Goal: Use online tool/utility: Utilize a website feature to perform a specific function

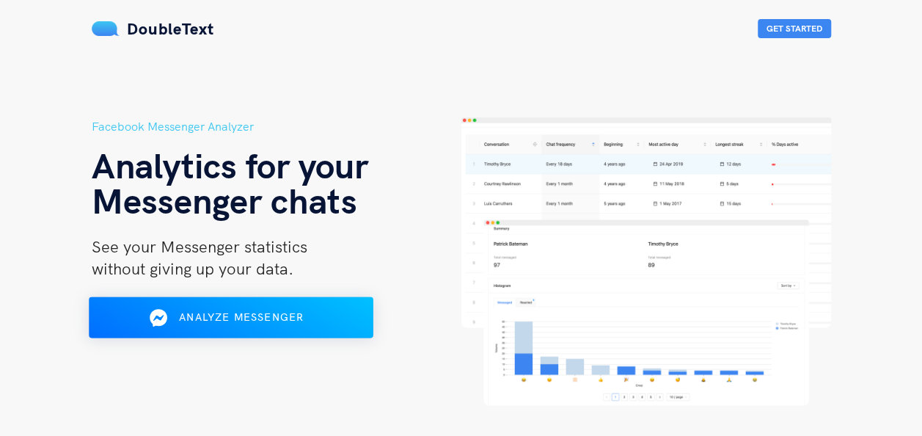
click at [275, 321] on span "Analyze Messenger" at bounding box center [241, 316] width 125 height 13
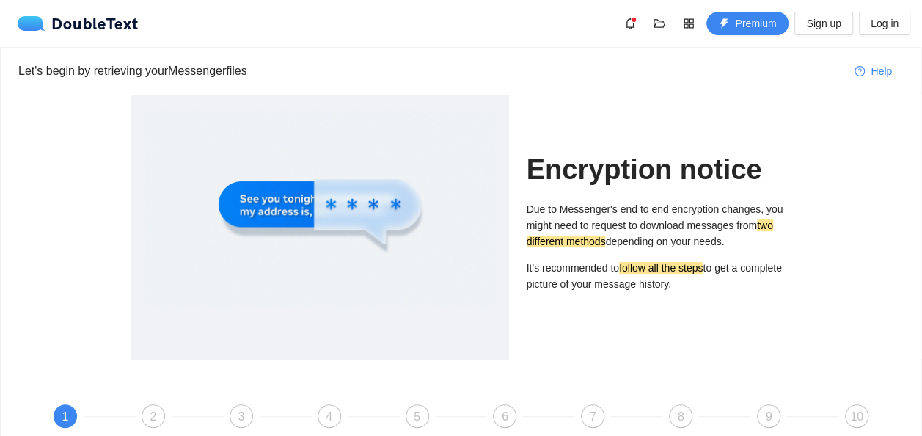
scroll to position [179, 0]
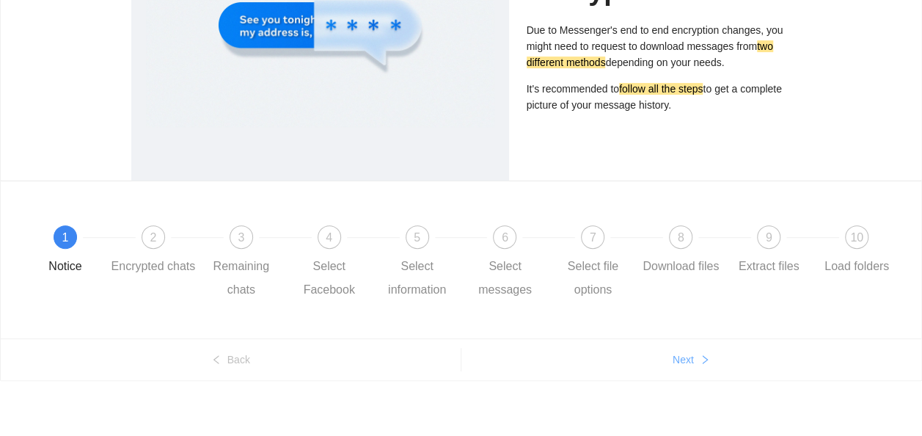
click at [568, 364] on button "Next" at bounding box center [692, 359] width 461 height 23
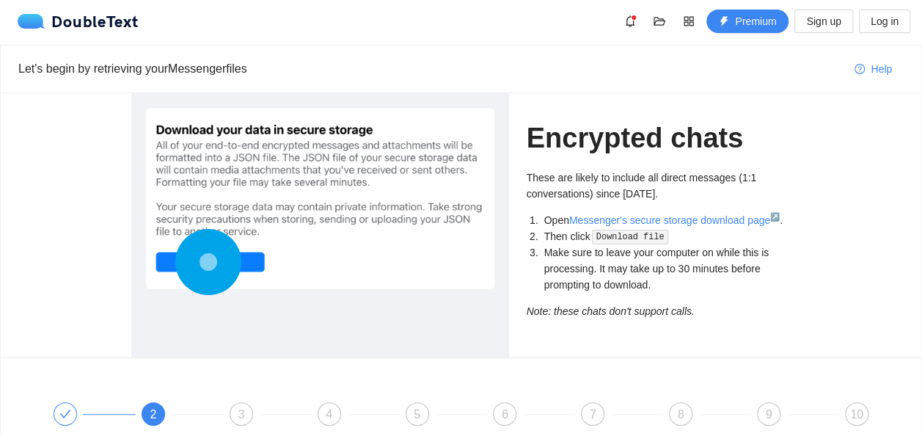
scroll to position [0, 0]
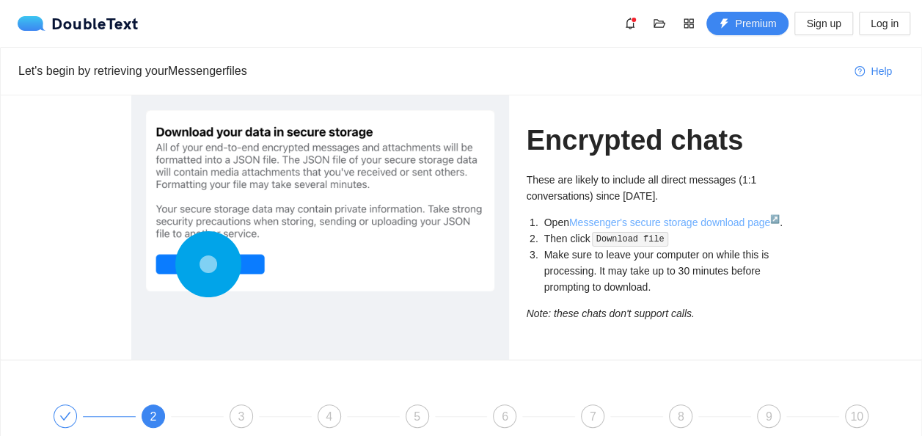
click at [663, 227] on link "Messenger's secure storage download page ↗" at bounding box center [674, 222] width 211 height 12
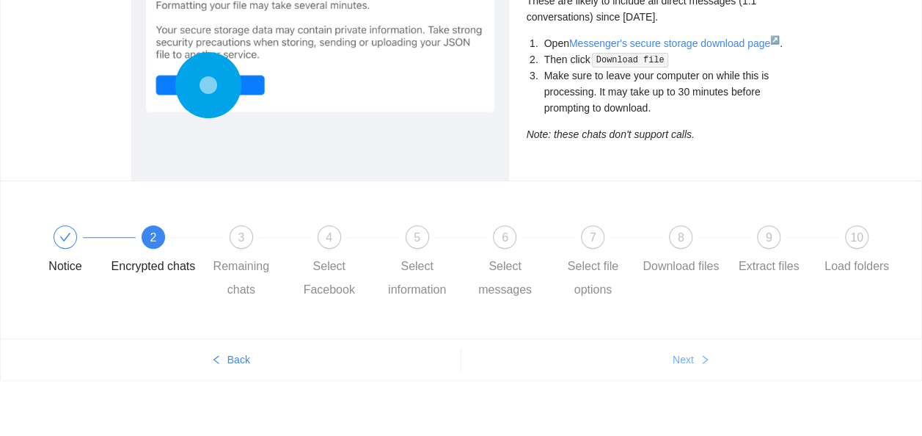
click at [706, 360] on icon "right" at bounding box center [705, 359] width 10 height 10
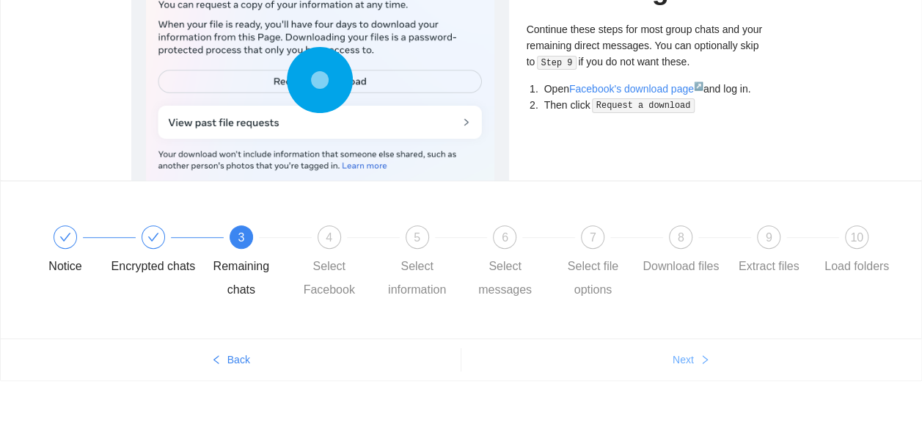
click at [706, 360] on icon "right" at bounding box center [705, 359] width 10 height 10
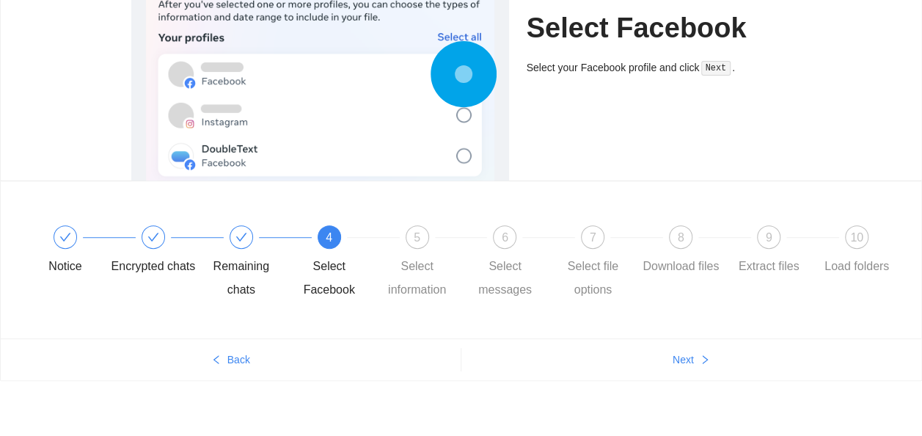
click at [780, 343] on ul "Back Next" at bounding box center [461, 359] width 921 height 42
click at [748, 366] on button "Next" at bounding box center [692, 359] width 461 height 23
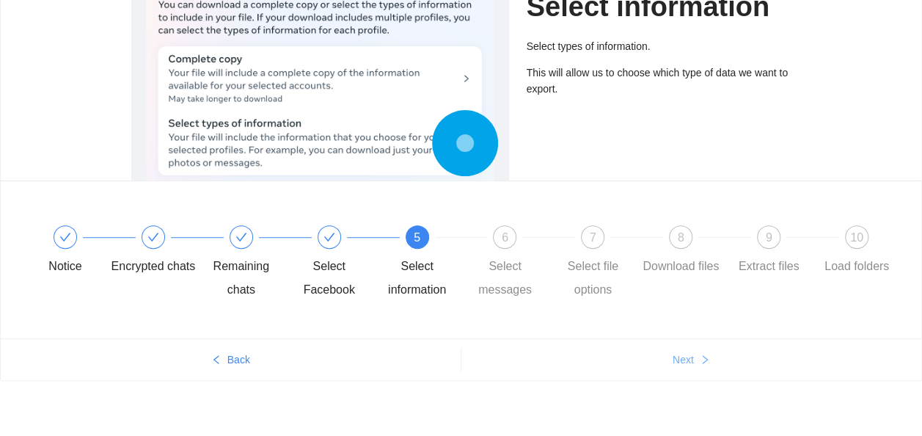
click at [748, 366] on button "Next" at bounding box center [692, 359] width 461 height 23
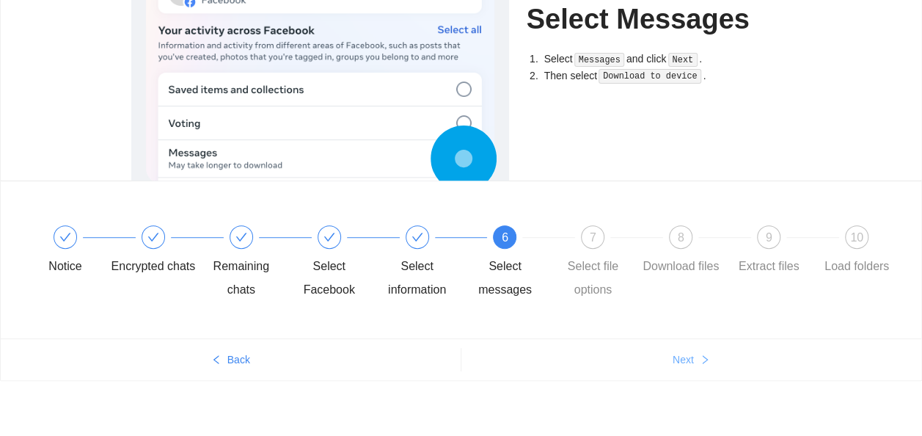
click at [748, 366] on button "Next" at bounding box center [692, 359] width 461 height 23
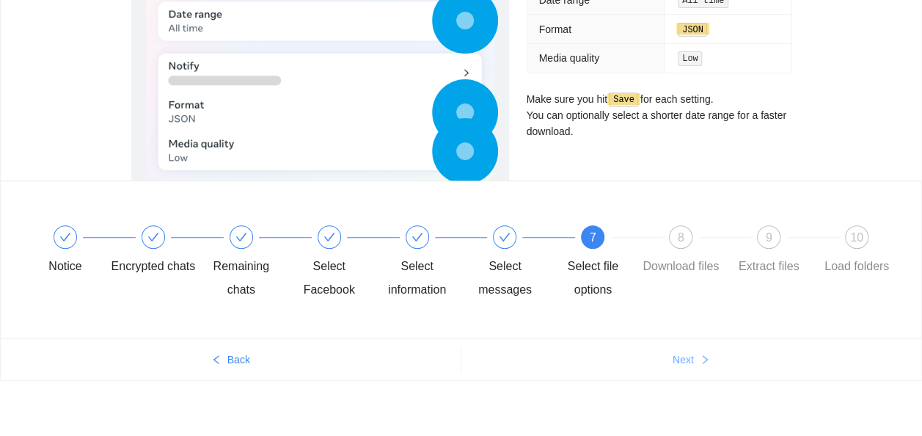
click at [665, 356] on button "Next" at bounding box center [692, 359] width 461 height 23
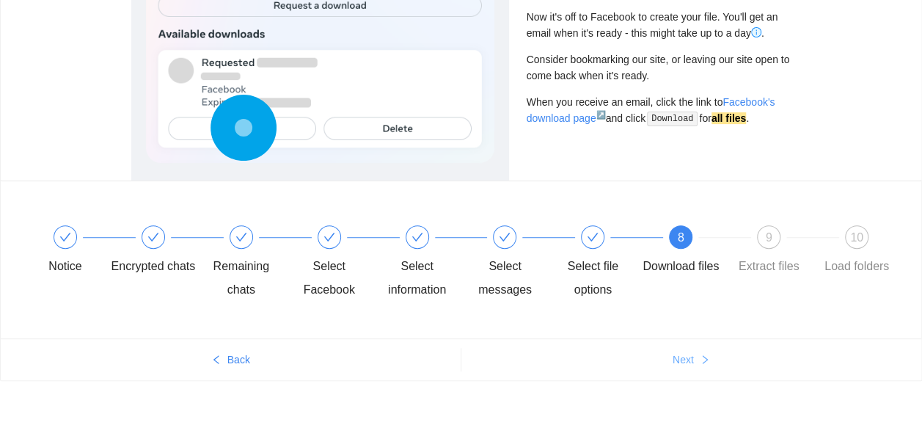
click at [665, 356] on button "Next" at bounding box center [692, 359] width 461 height 23
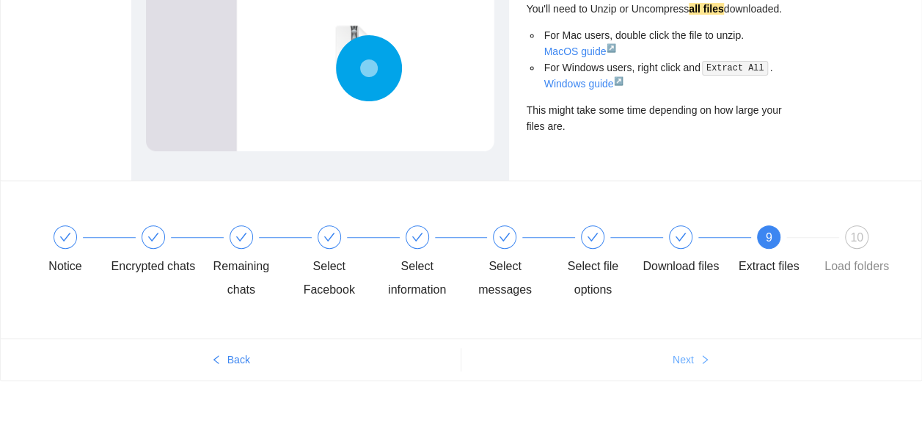
click at [665, 356] on button "Next" at bounding box center [692, 359] width 461 height 23
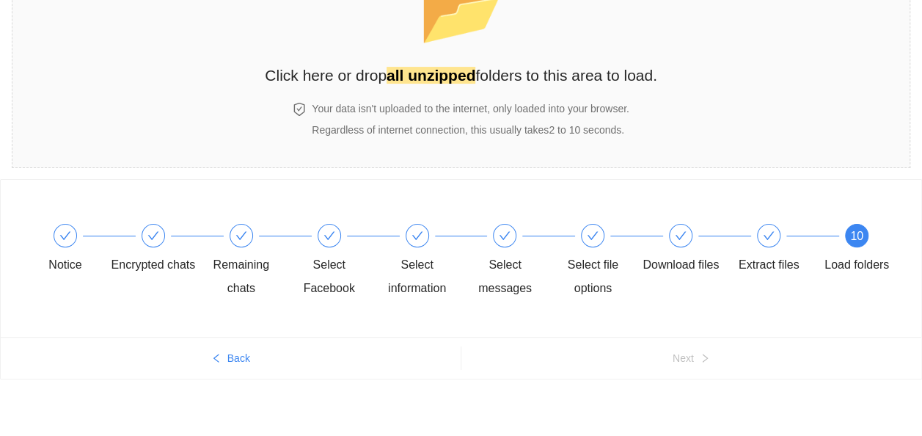
scroll to position [117, 0]
